Goal: Communication & Community: Answer question/provide support

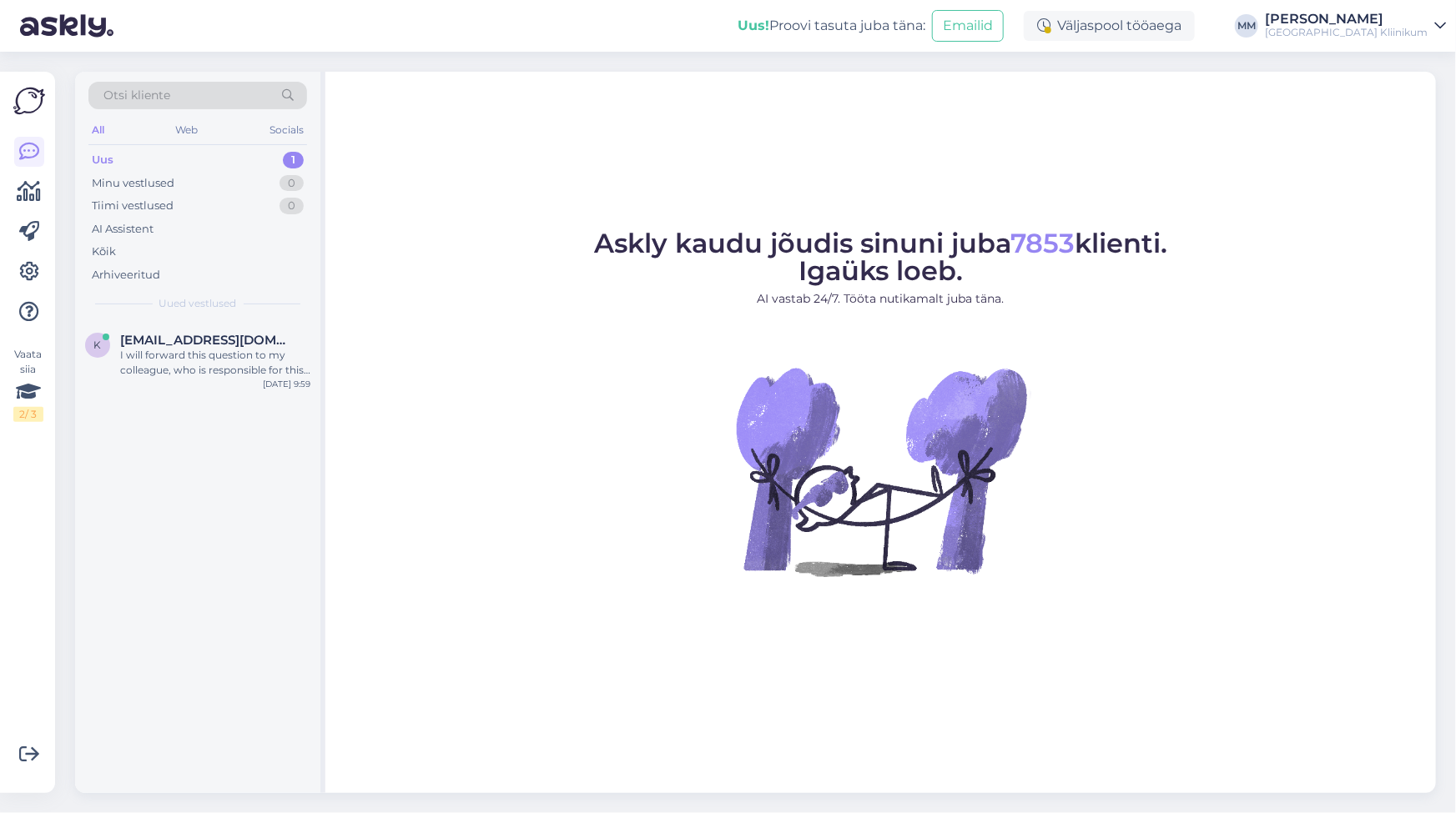
click at [111, 163] on div "Uus" at bounding box center [102, 159] width 22 height 16
click at [158, 358] on div "I will forward this question to my colleague, who is responsible for this. The …" at bounding box center [215, 362] width 190 height 30
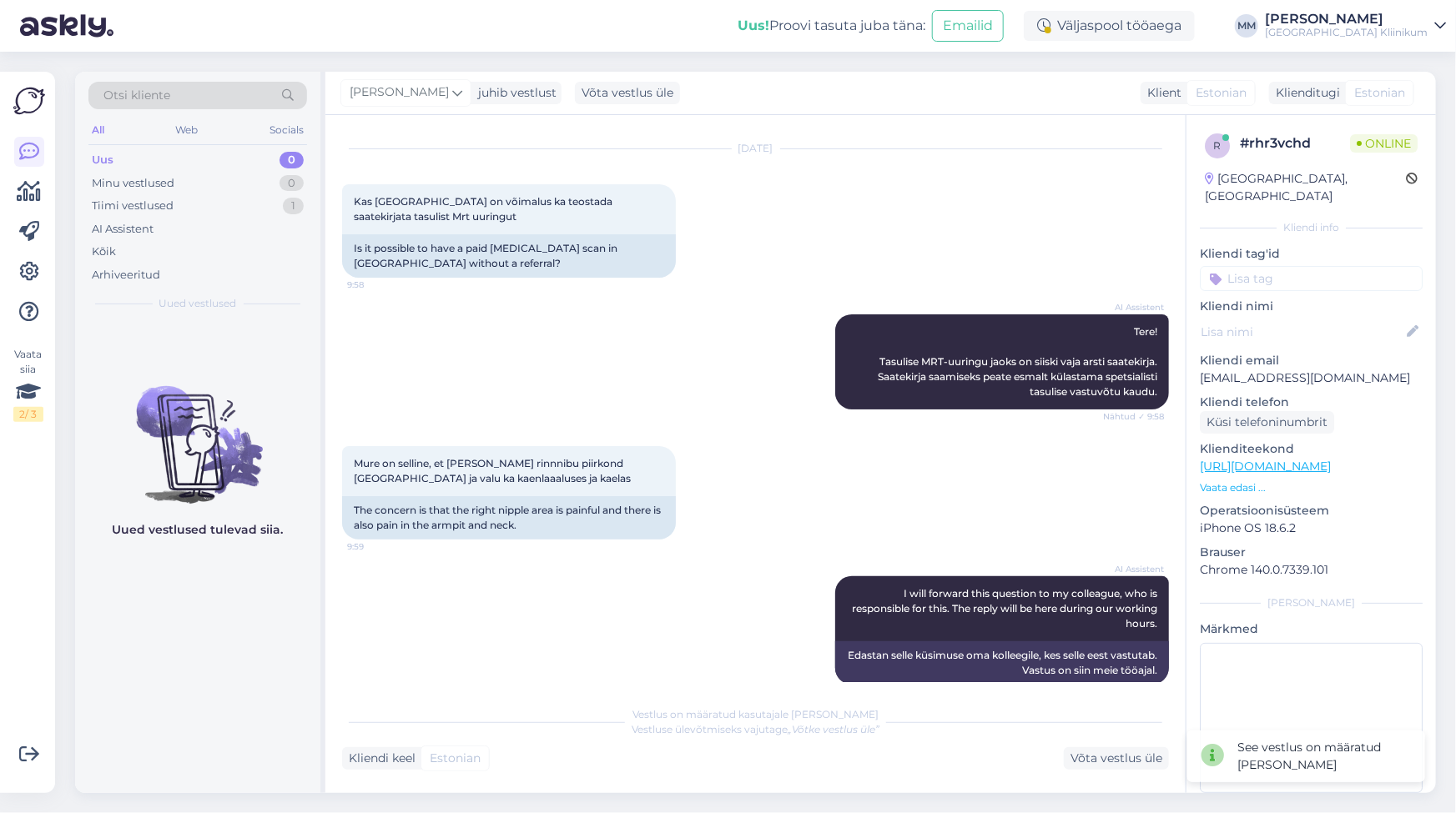
scroll to position [55, 0]
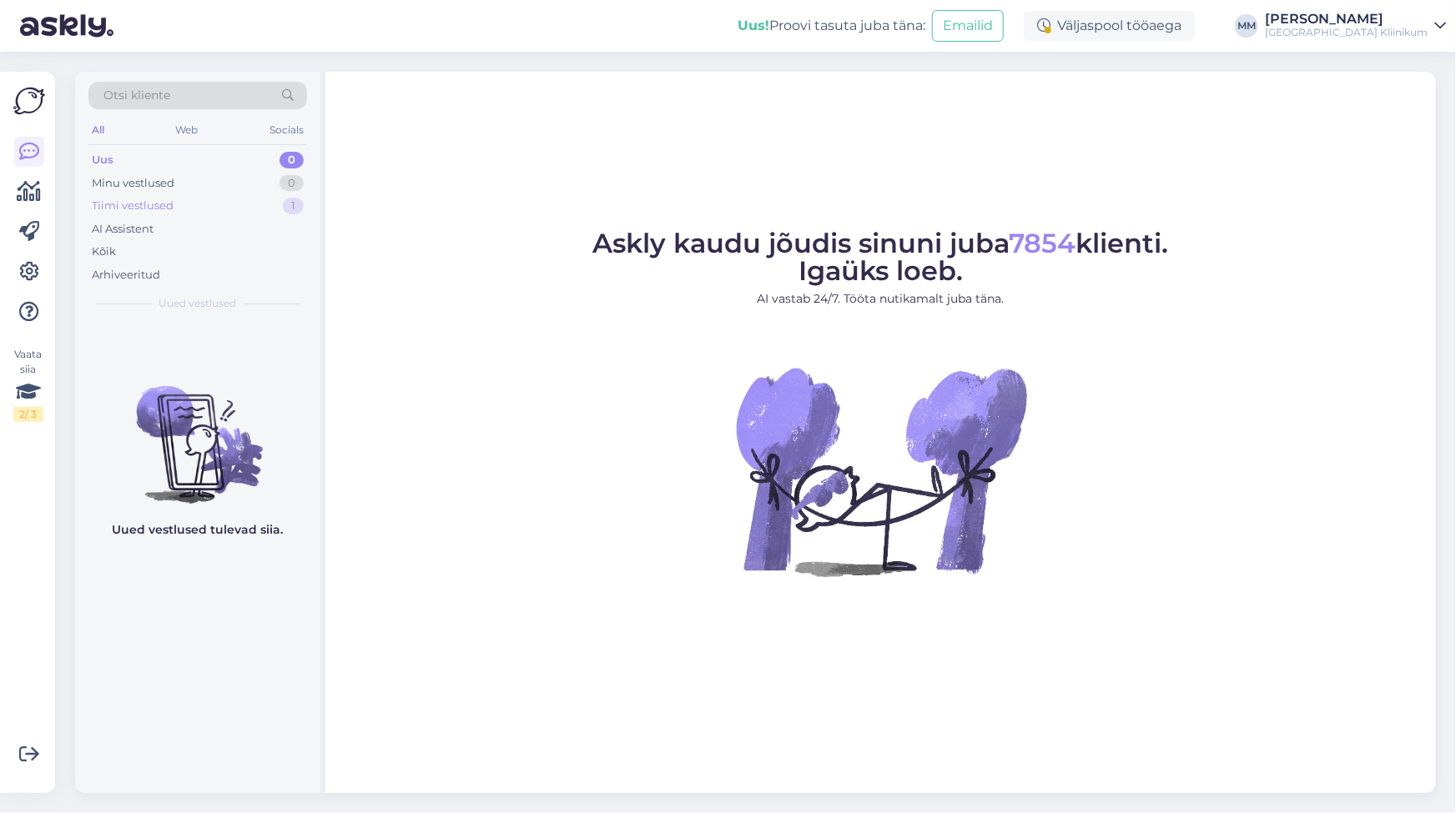
click at [134, 209] on div "Tiimi vestlused" at bounding box center [133, 205] width 82 height 16
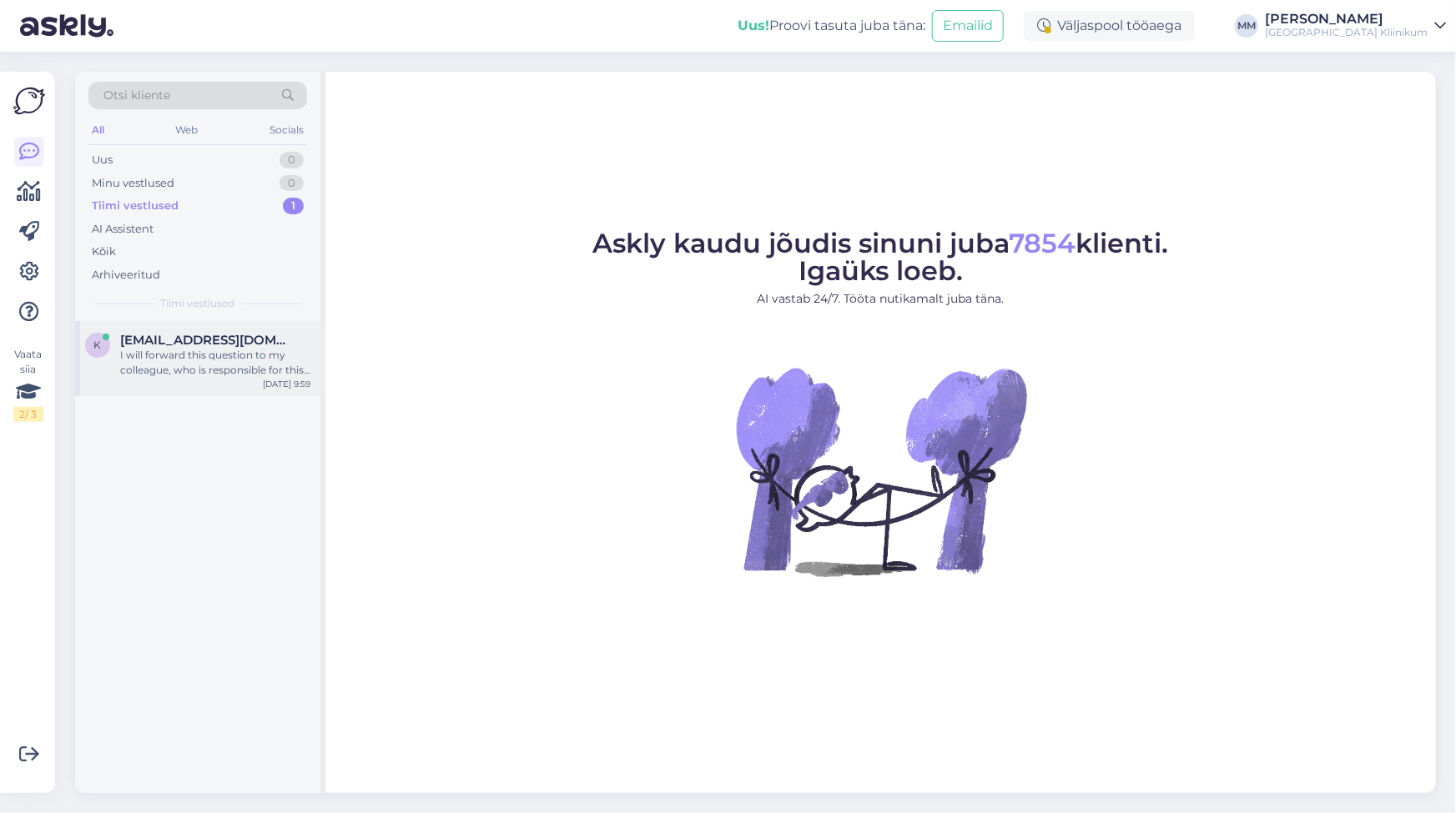
click at [130, 354] on div "I will forward this question to my colleague, who is responsible for this. The …" at bounding box center [215, 362] width 190 height 30
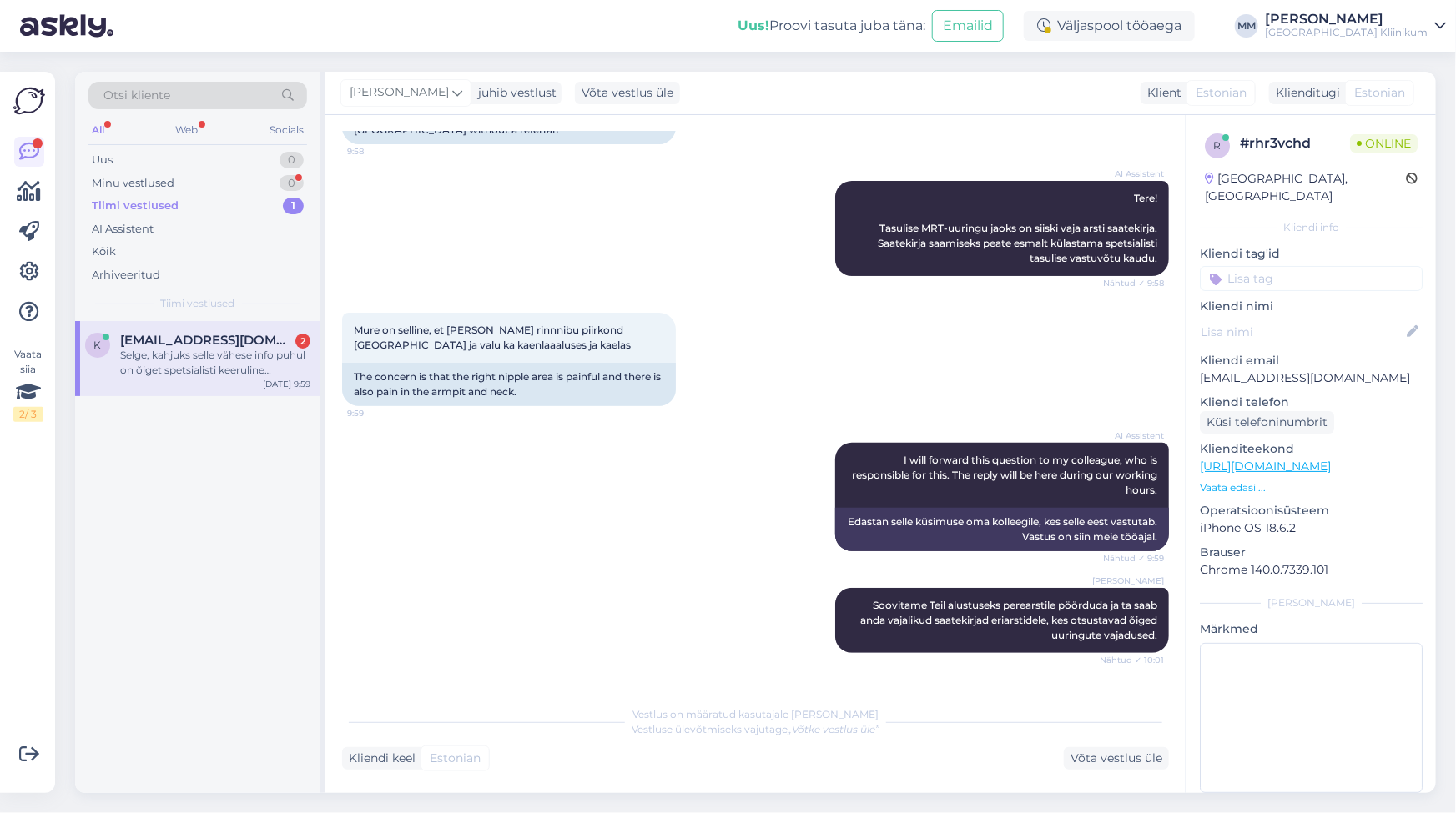
scroll to position [624, 0]
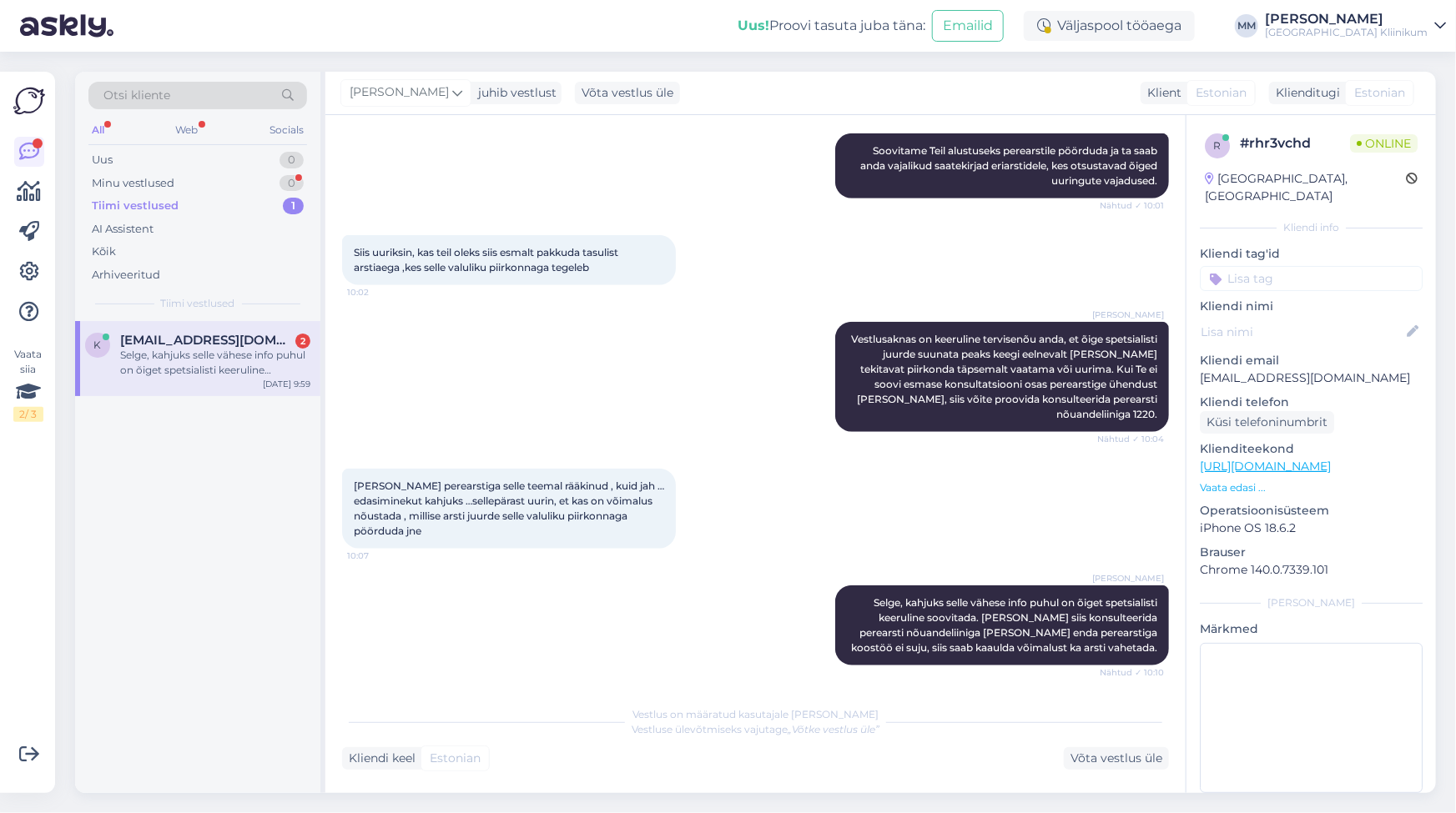
click at [1295, 459] on link "[URL][DOMAIN_NAME]" at bounding box center [1265, 467] width 131 height 15
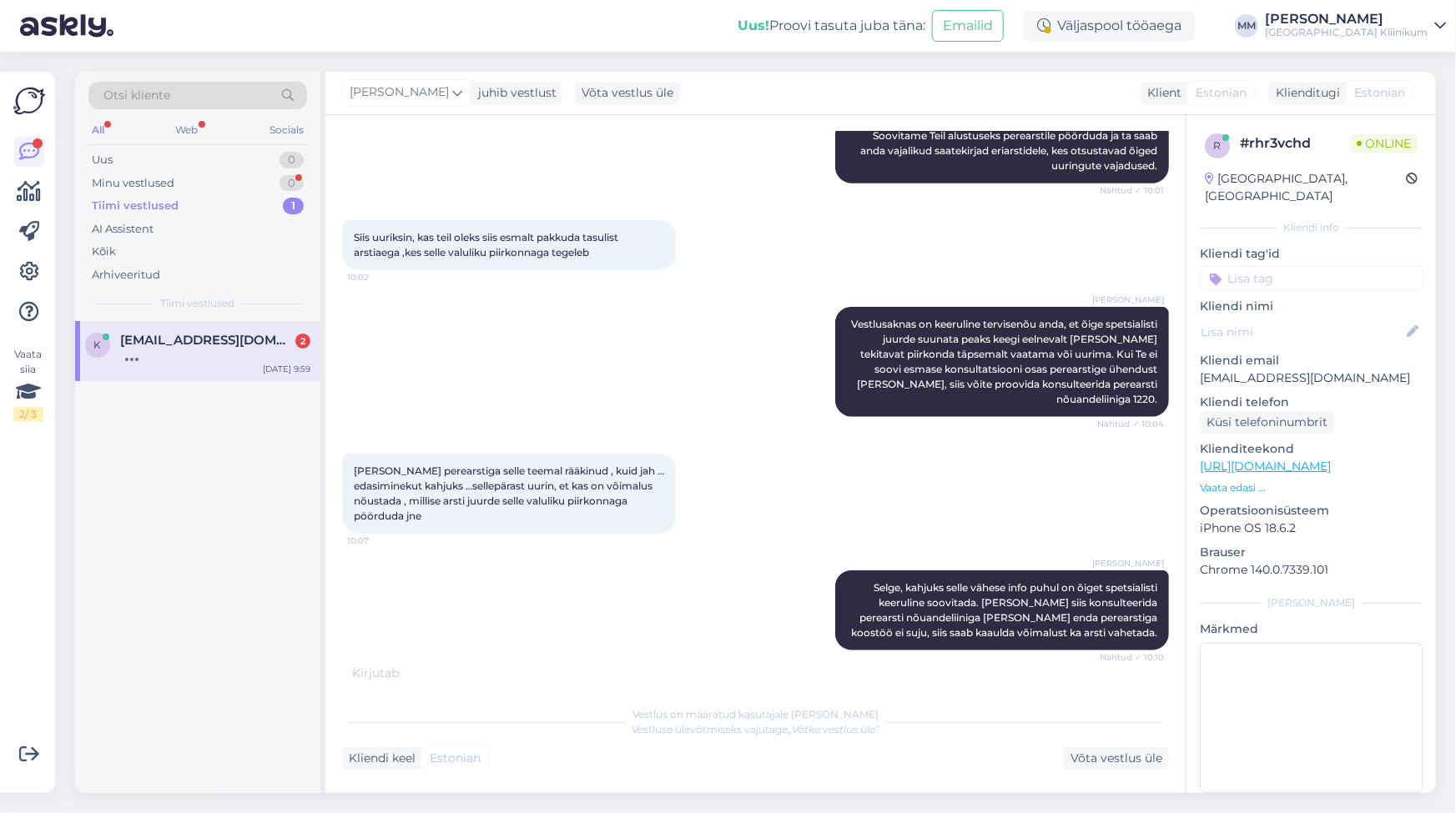
scroll to position [642, 0]
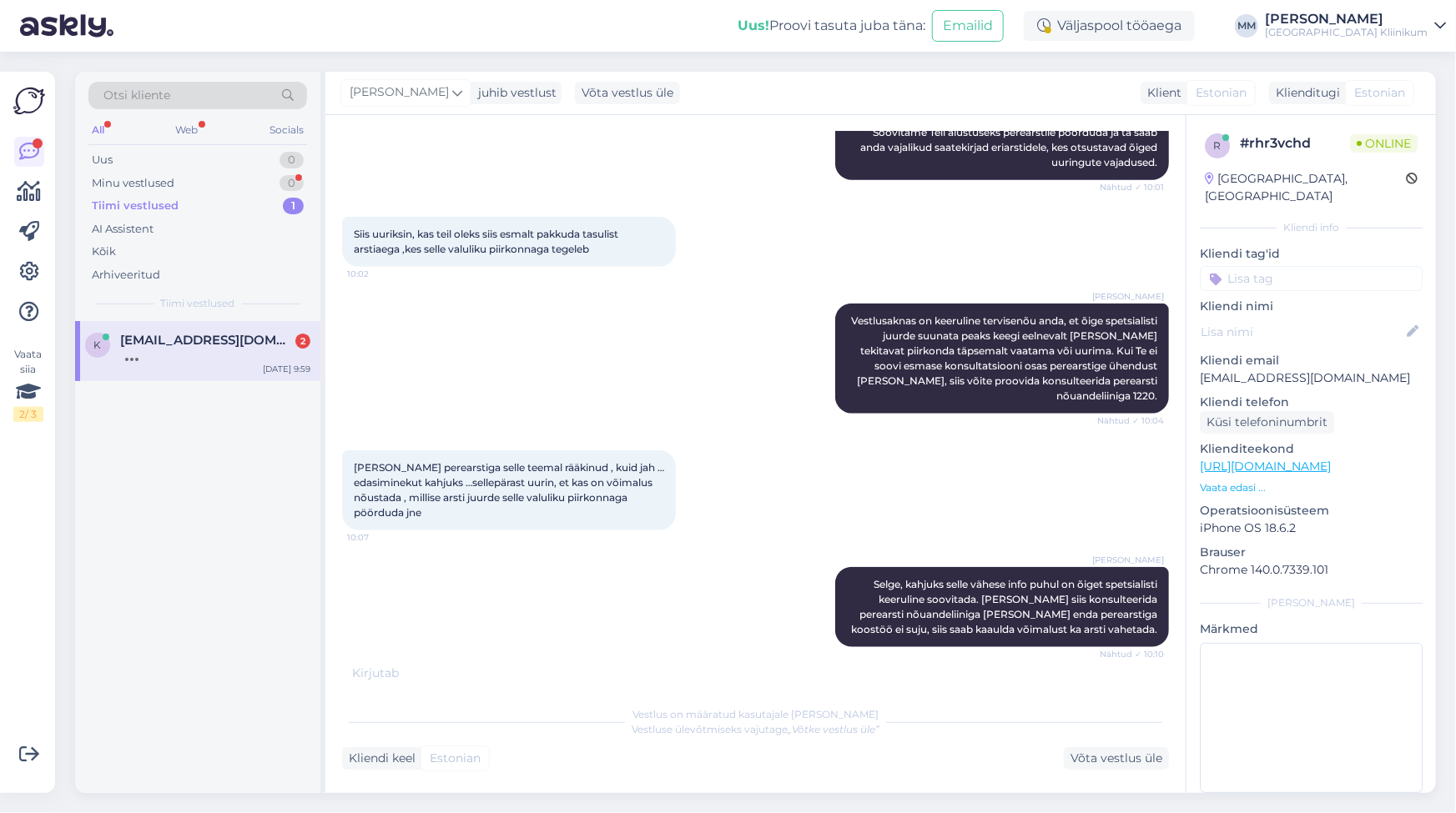
click at [142, 214] on div "Tiimi vestlused 1" at bounding box center [198, 206] width 219 height 23
click at [134, 176] on div "Minu vestlused" at bounding box center [133, 183] width 83 height 16
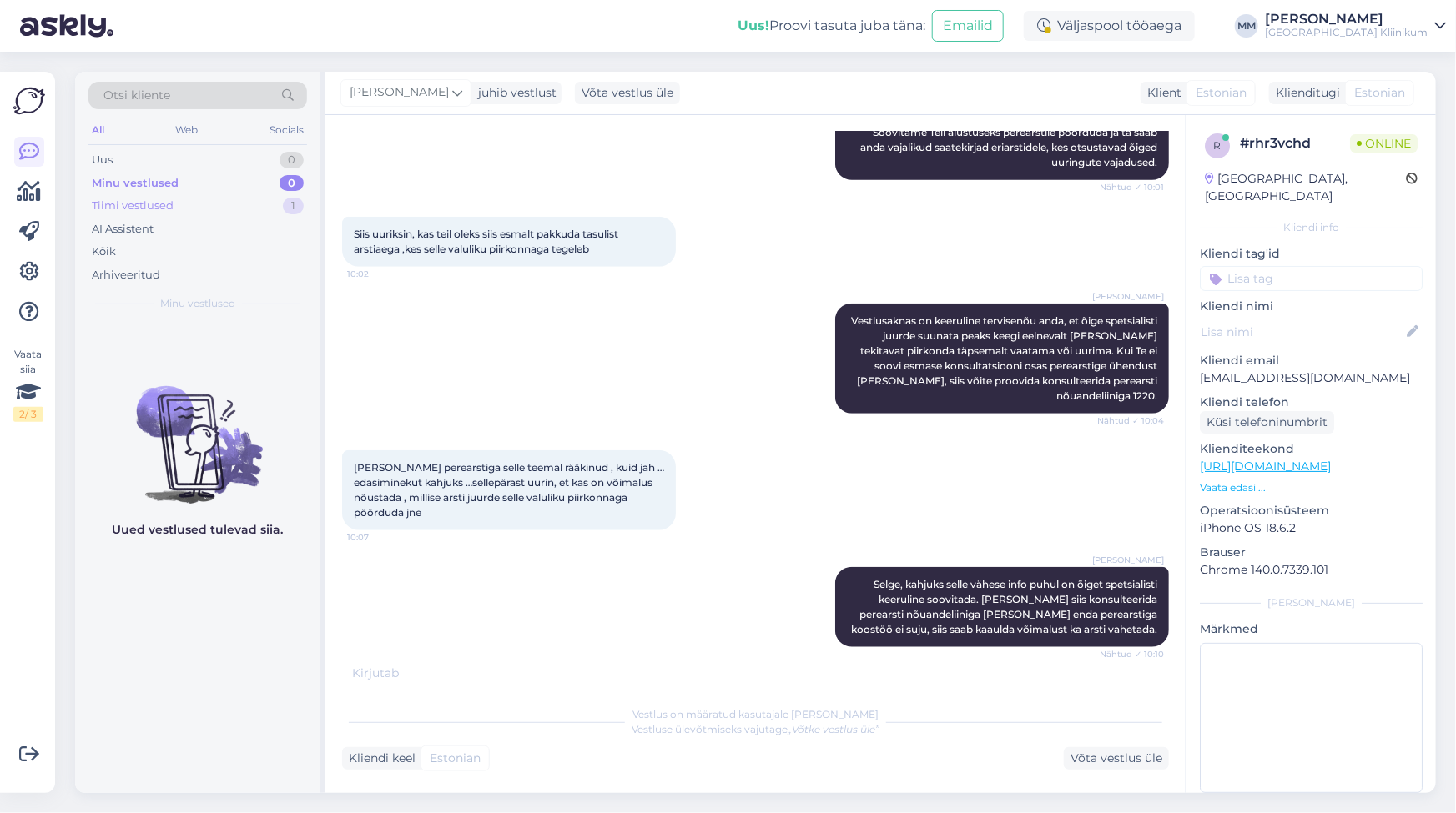
click at [158, 200] on div "Tiimi vestlused" at bounding box center [133, 205] width 82 height 16
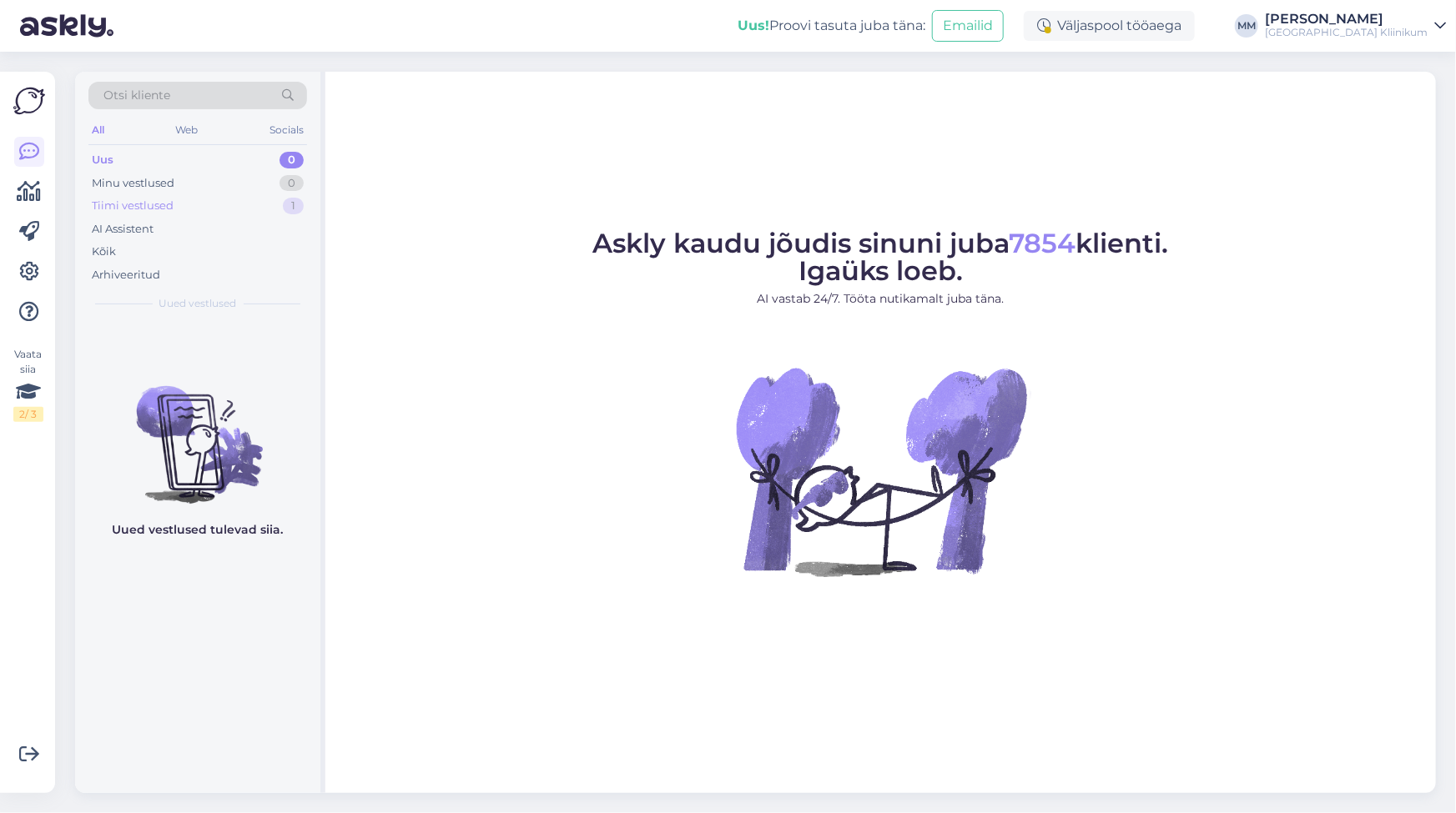
click at [129, 201] on div "Tiimi vestlused" at bounding box center [133, 205] width 82 height 16
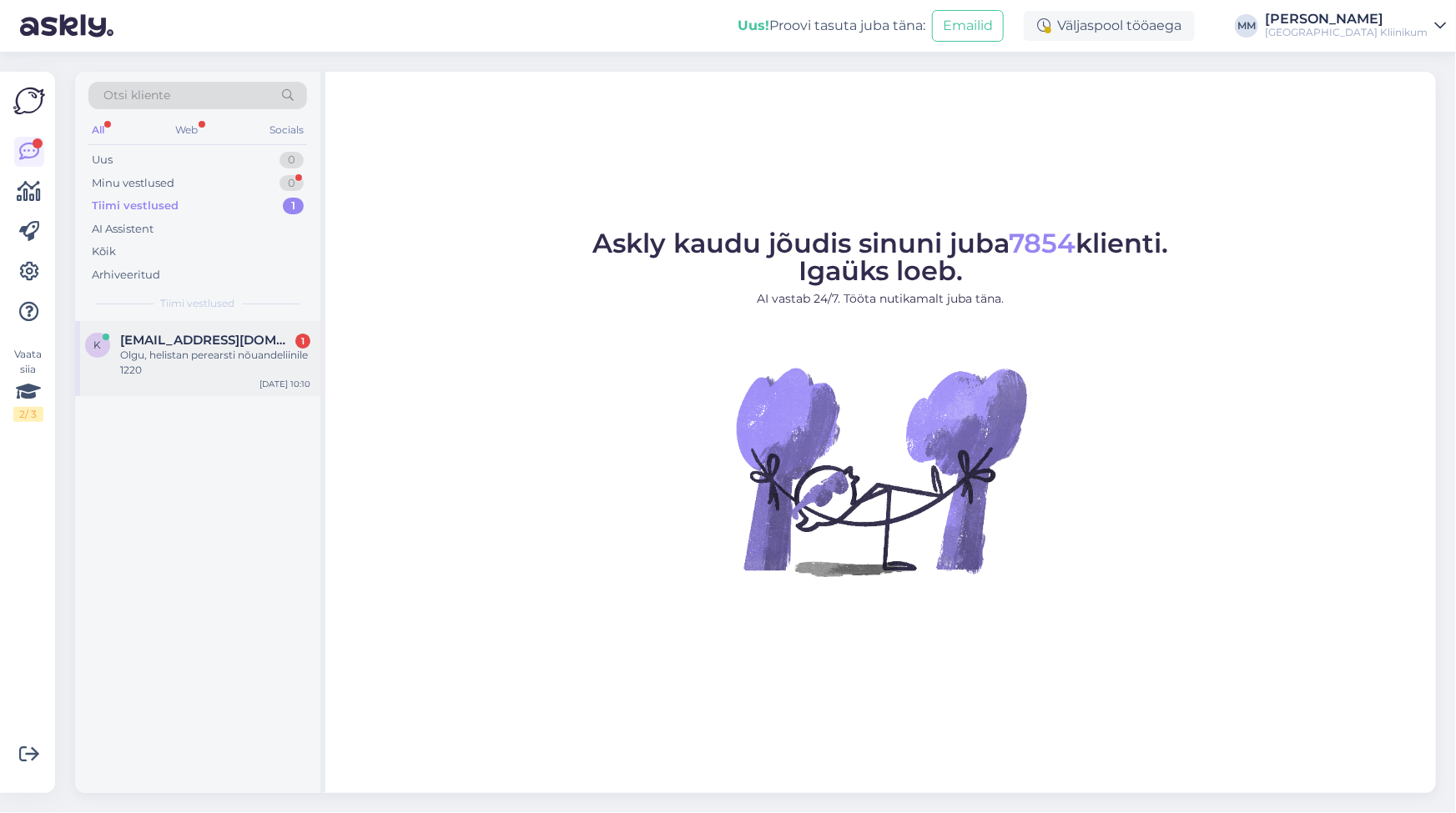
click at [162, 364] on div "Olgu, helistan perearsti nõuandeliinile 1220" at bounding box center [215, 362] width 190 height 30
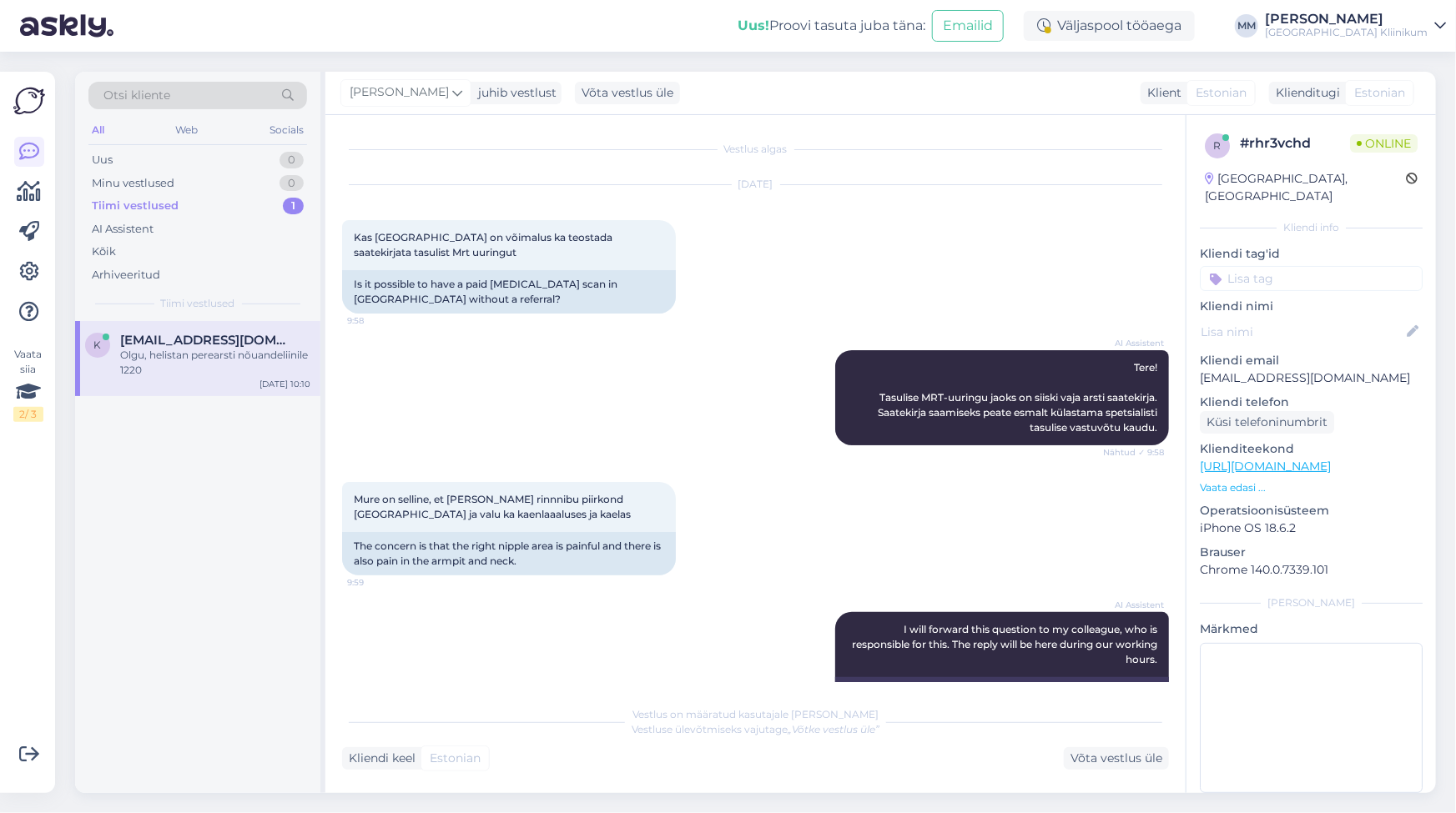
scroll to position [696, 0]
